Goal: Task Accomplishment & Management: Manage account settings

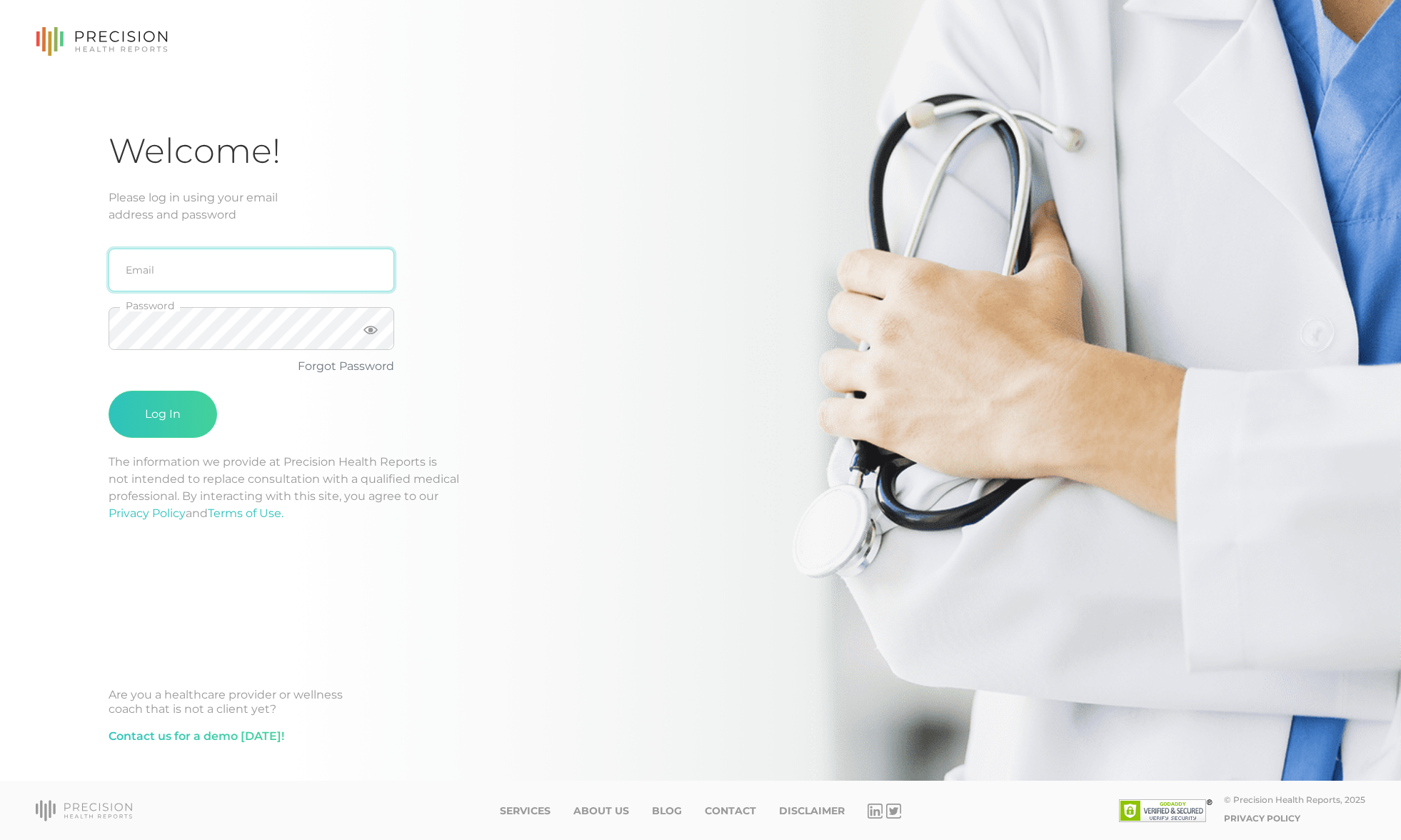
click at [177, 263] on input "email" at bounding box center [251, 270] width 285 height 43
type input "[EMAIL_ADDRESS][DOMAIN_NAME]"
click at [176, 426] on button "Log In" at bounding box center [163, 415] width 109 height 47
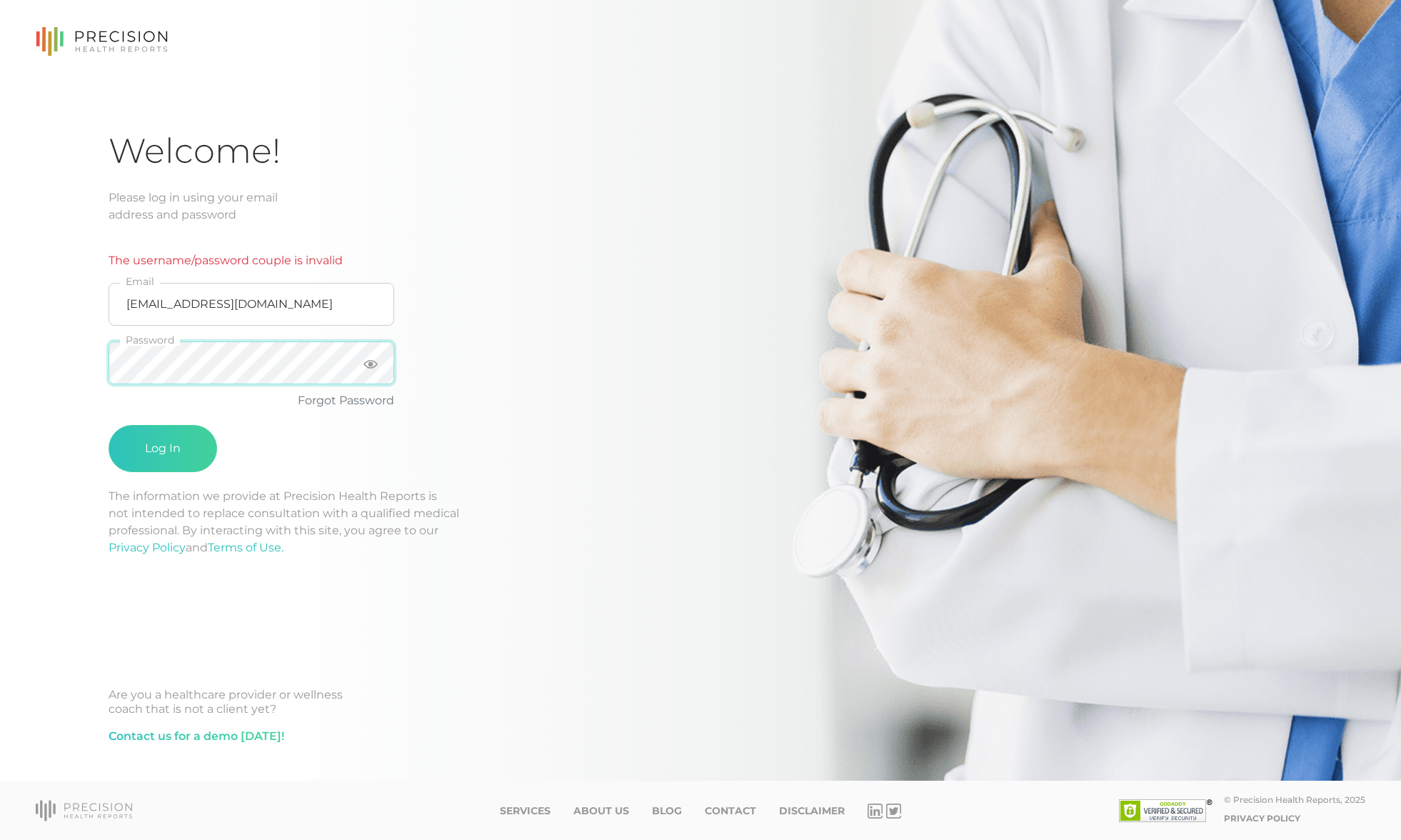
click at [79, 358] on div "Welcome! Please log in using your email address and password The username/passw…" at bounding box center [700, 390] width 1401 height 781
click at [308, 308] on input "[EMAIL_ADDRESS][DOMAIN_NAME]" at bounding box center [251, 304] width 285 height 43
click at [603, 402] on div "Welcome! Please log in using your email address and password The username/passw…" at bounding box center [701, 451] width 1184 height 644
click at [347, 403] on link "Forgot Password" at bounding box center [346, 400] width 97 height 14
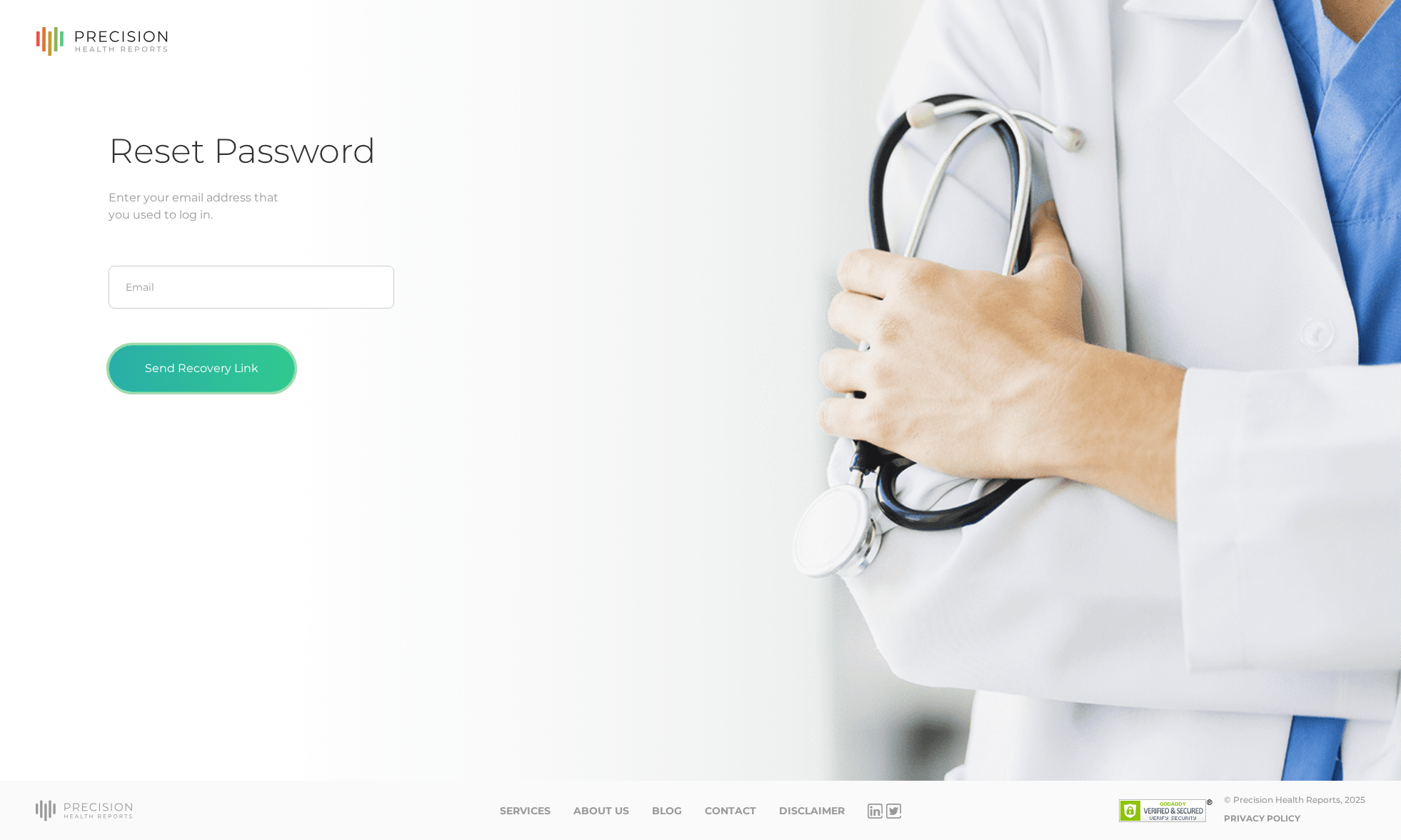
click at [234, 364] on button "Send Recovery Link" at bounding box center [202, 369] width 186 height 47
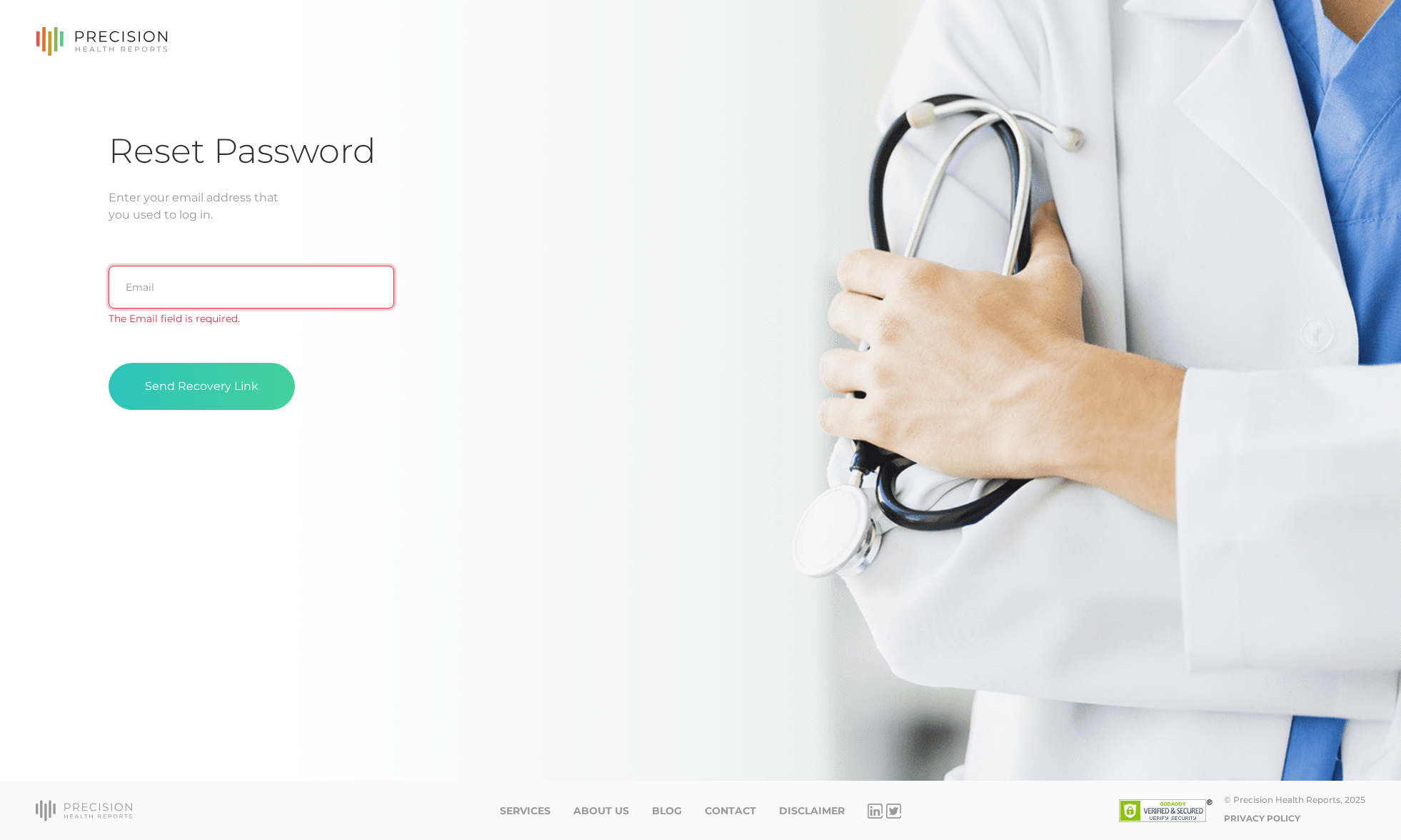
click at [218, 281] on input "text" at bounding box center [251, 287] width 285 height 43
type input "[EMAIL_ADDRESS][DOMAIN_NAME]"
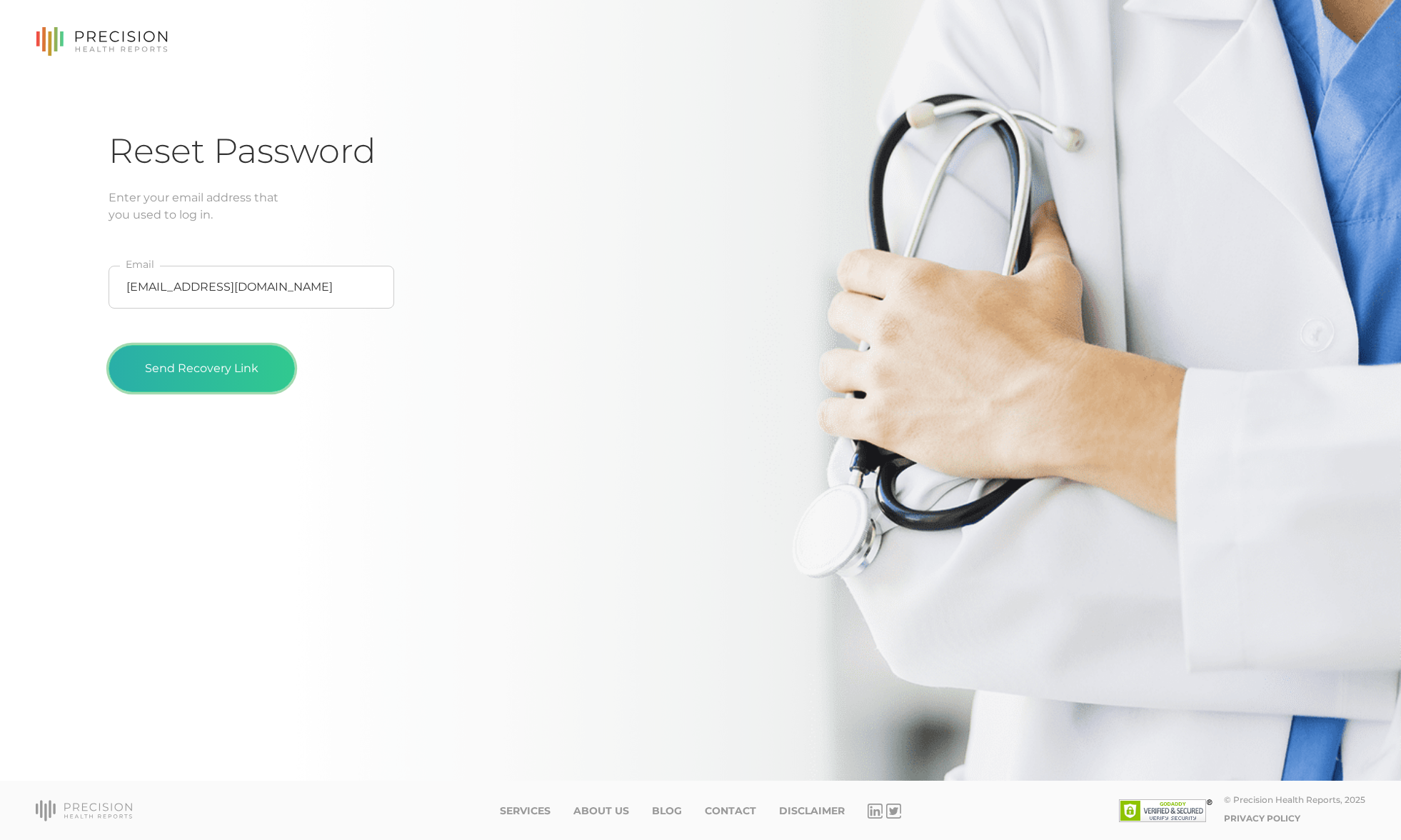
click at [240, 377] on button "Send Recovery Link" at bounding box center [202, 369] width 186 height 47
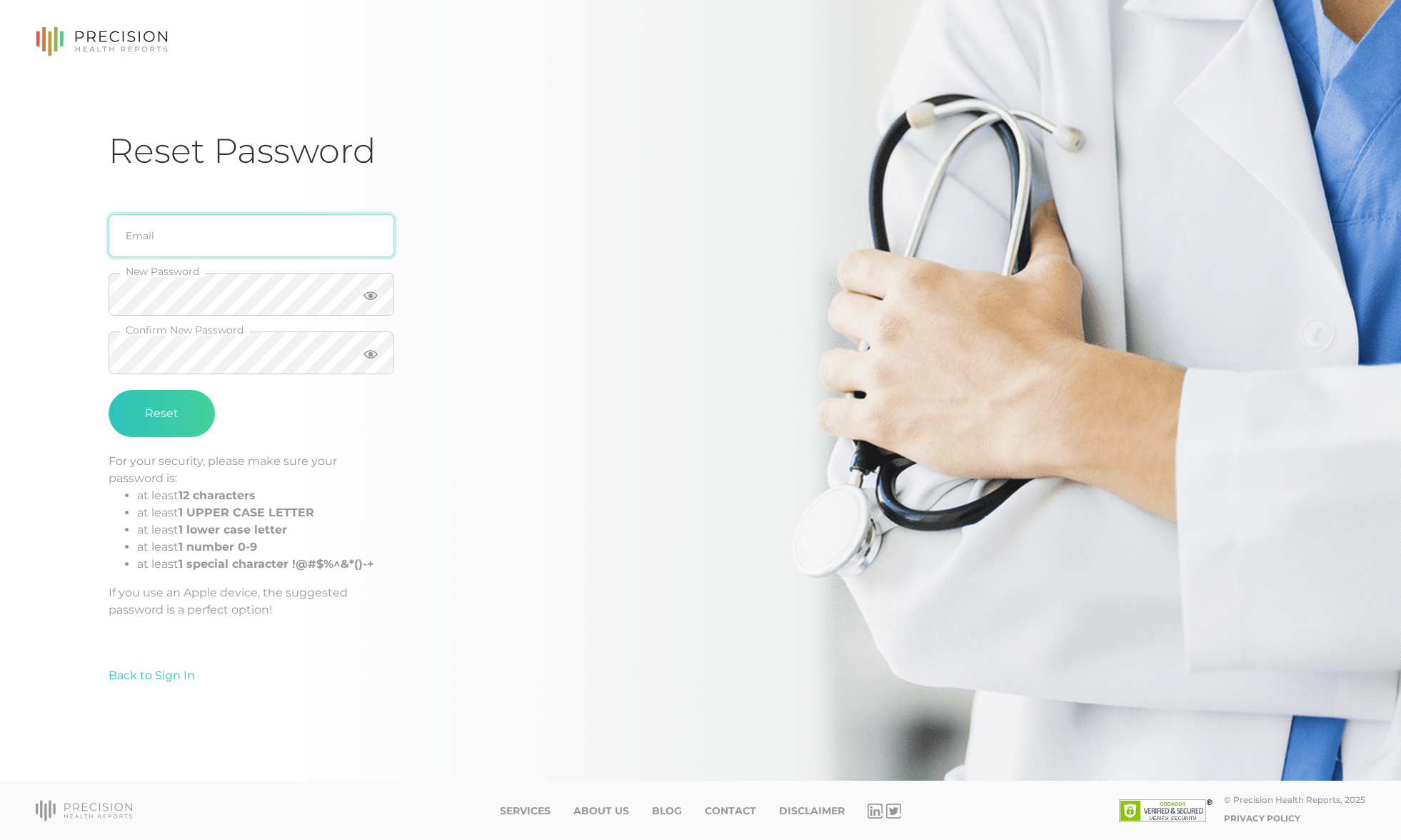
click at [160, 227] on input "email" at bounding box center [251, 236] width 285 height 43
type input "[EMAIL_ADDRESS][DOMAIN_NAME]"
click at [176, 416] on button "Reset" at bounding box center [162, 414] width 106 height 47
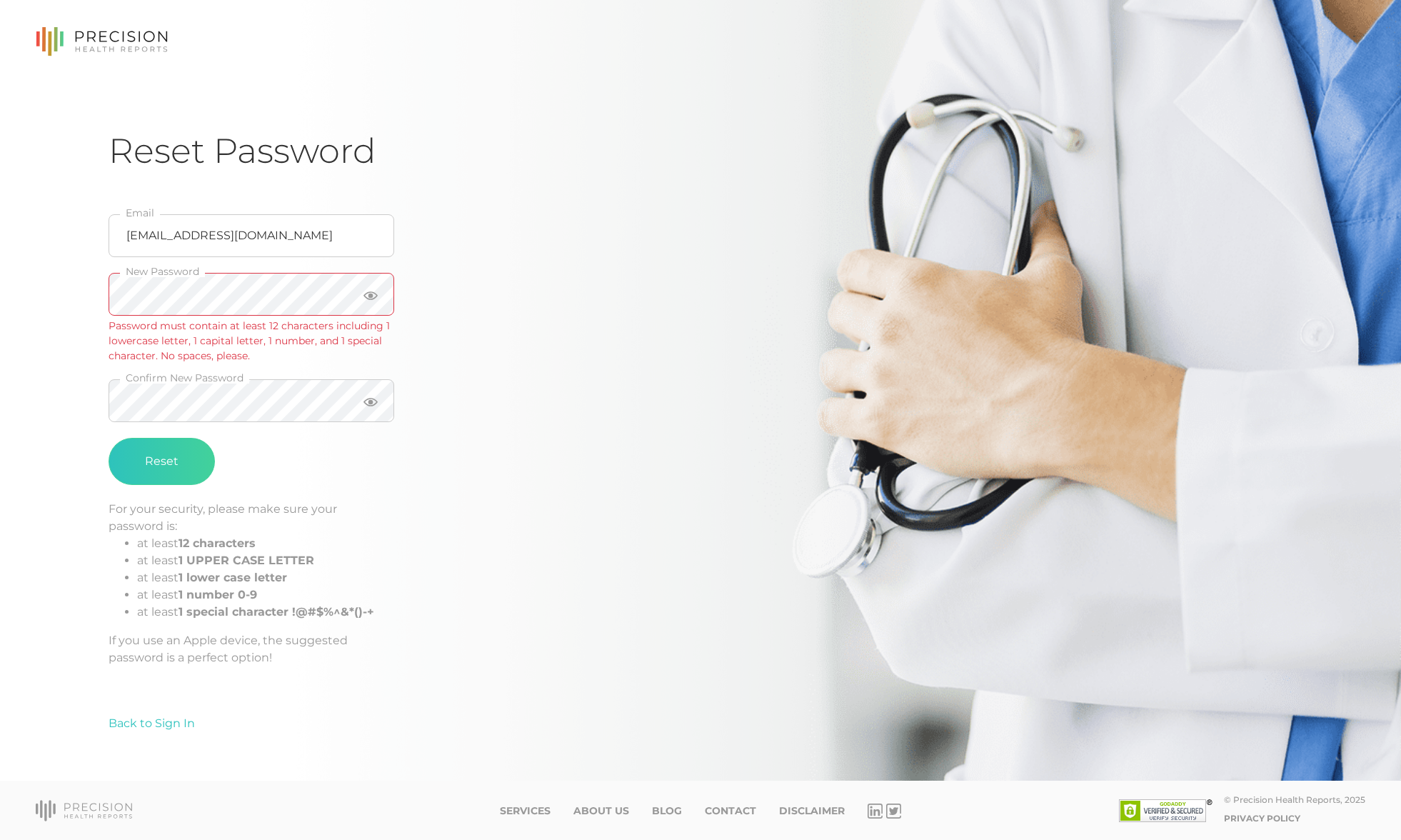
click at [390, 476] on div "Reset" at bounding box center [251, 457] width 285 height 55
click at [13, 285] on div "Reset Password [EMAIL_ADDRESS][DOMAIN_NAME] Email New Password Password must co…" at bounding box center [700, 390] width 1401 height 781
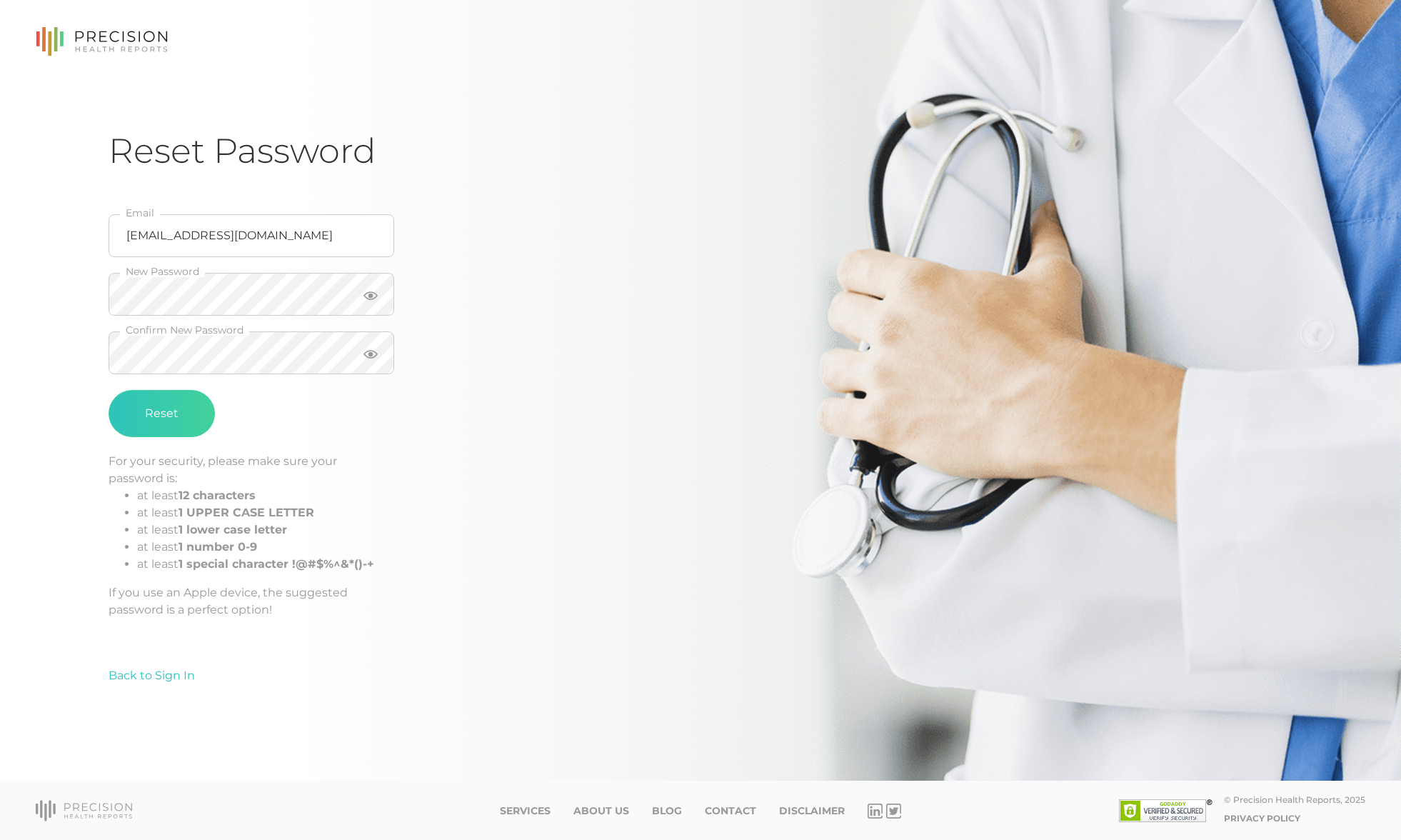
drag, startPoint x: 555, startPoint y: 494, endPoint x: 438, endPoint y: 398, distance: 151.3
click at [541, 488] on div "[EMAIL_ADDRESS][DOMAIN_NAME] Email New Password Confirm New Password Reset For …" at bounding box center [337, 428] width 457 height 478
click at [35, 288] on div "Reset Password [EMAIL_ADDRESS][DOMAIN_NAME] Email New Password Confirm New Pass…" at bounding box center [700, 390] width 1401 height 781
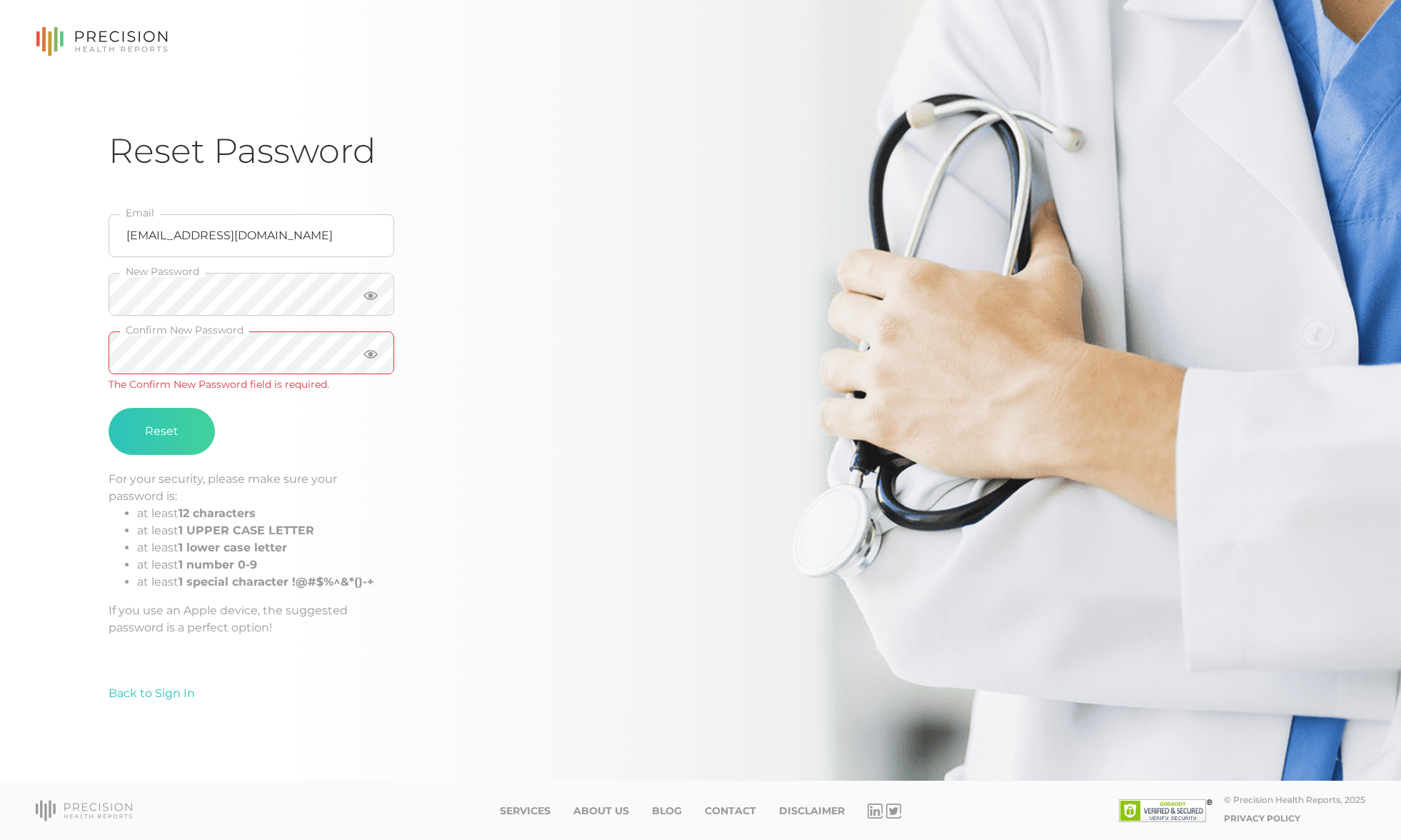
click at [29, 420] on div "Reset Password [EMAIL_ADDRESS][DOMAIN_NAME] Email New Password Confirm New Pass…" at bounding box center [700, 390] width 1401 height 781
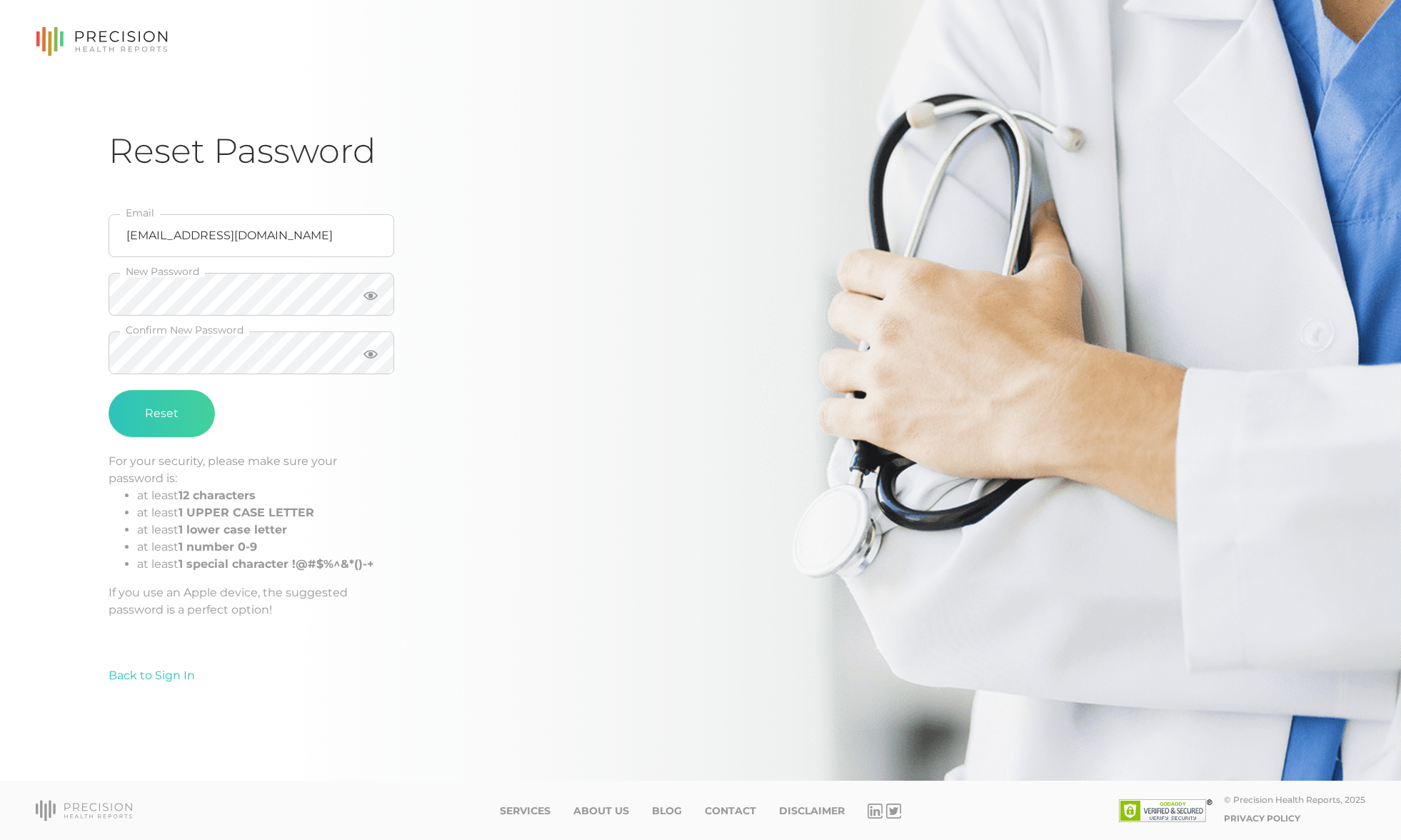
drag, startPoint x: 650, startPoint y: 607, endPoint x: 581, endPoint y: 593, distance: 70.4
click at [644, 608] on div "Reset Password [EMAIL_ADDRESS][DOMAIN_NAME] Email New Password Confirm New Pass…" at bounding box center [701, 451] width 1184 height 644
click at [169, 420] on button "Reset" at bounding box center [162, 414] width 106 height 47
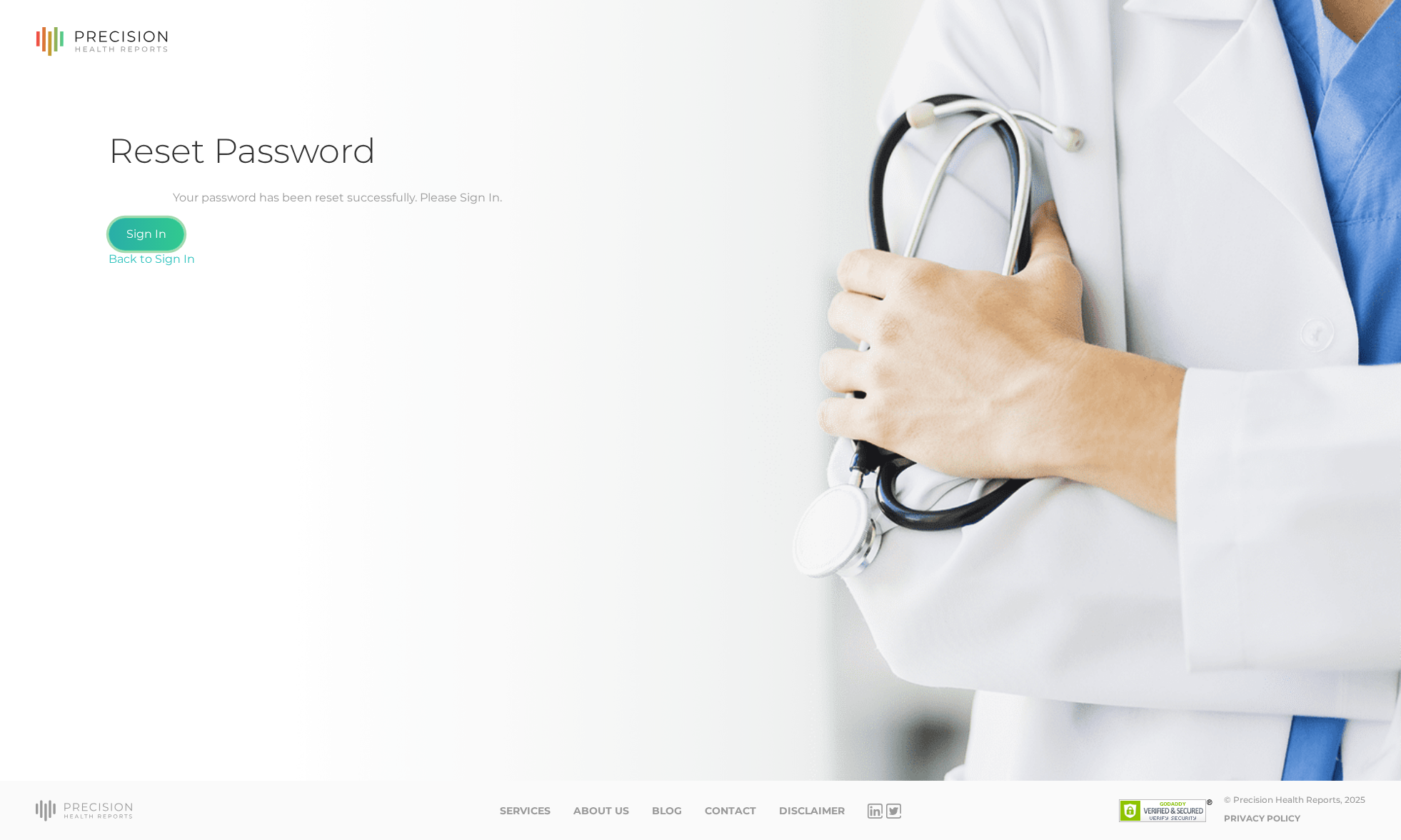
click at [147, 234] on link "Sign In" at bounding box center [146, 234] width 76 height 33
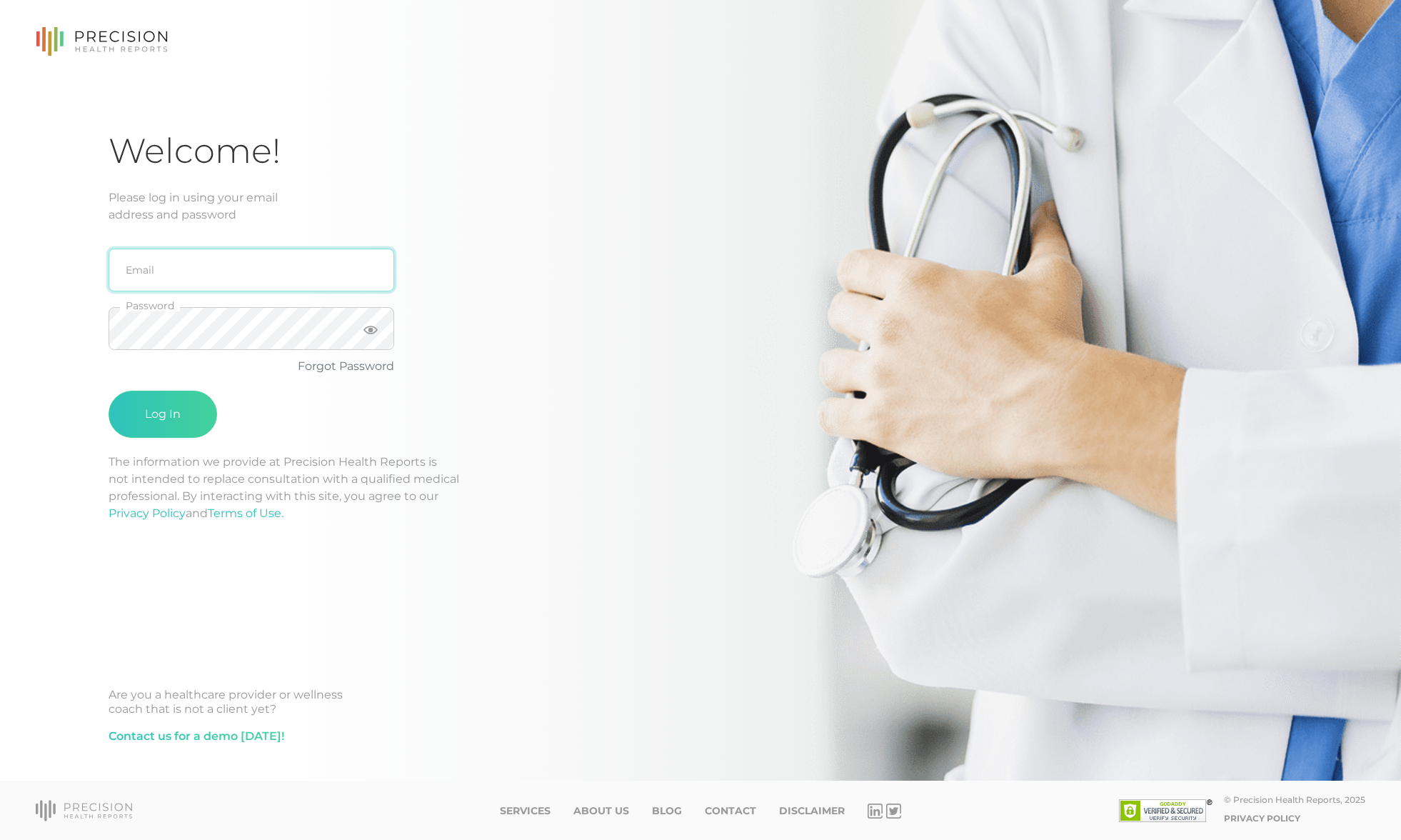
click at [172, 275] on input "email" at bounding box center [251, 270] width 285 height 43
type input "[EMAIL_ADDRESS][DOMAIN_NAME]"
click at [168, 406] on button "Log In" at bounding box center [163, 415] width 109 height 47
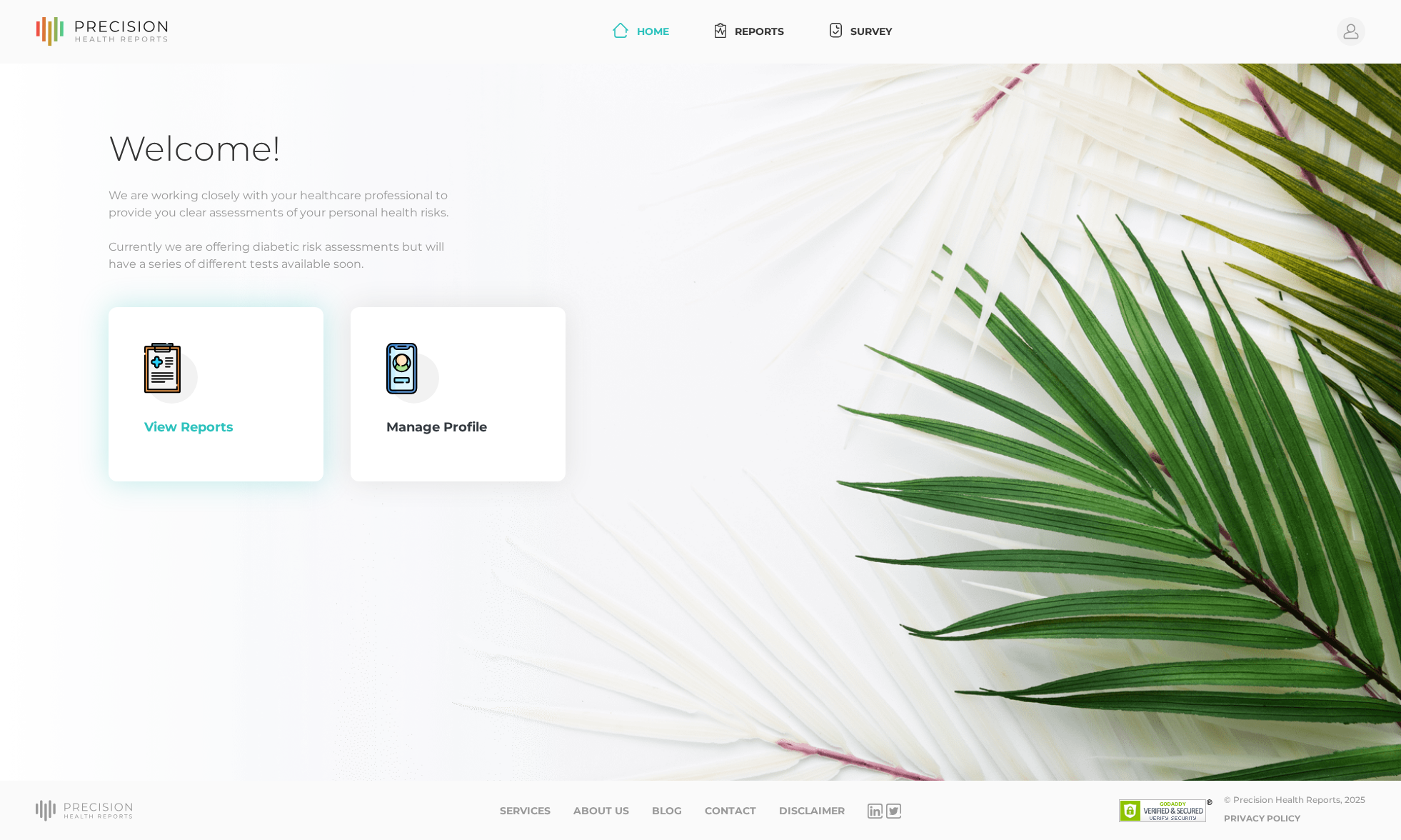
click at [229, 416] on div "View Reports" at bounding box center [216, 394] width 144 height 103
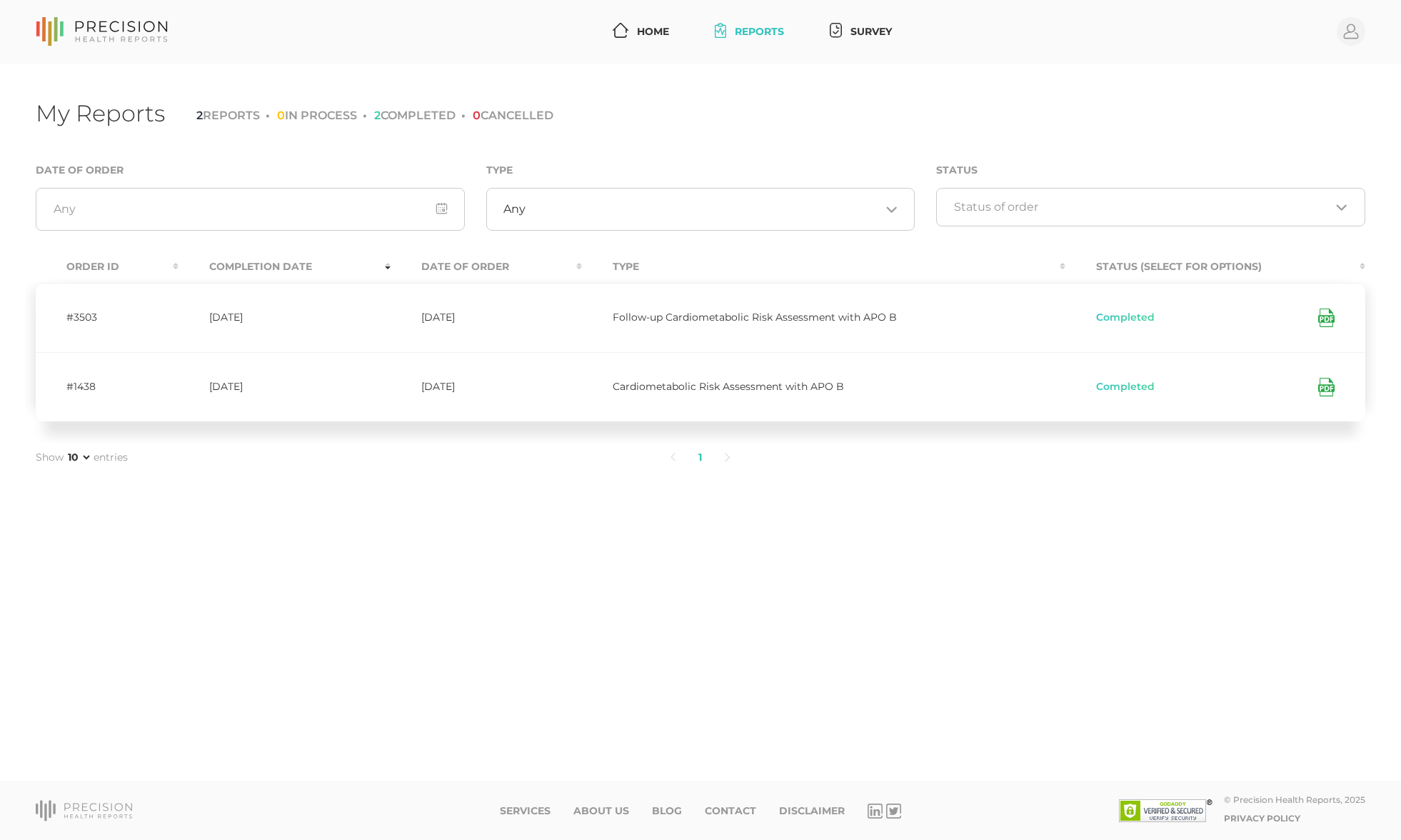
click at [495, 303] on td "[DATE]" at bounding box center [487, 317] width 191 height 70
click at [1111, 316] on span "Completed" at bounding box center [1126, 318] width 59 height 11
click at [1333, 322] on icon at bounding box center [1327, 317] width 16 height 19
